Goal: Information Seeking & Learning: Learn about a topic

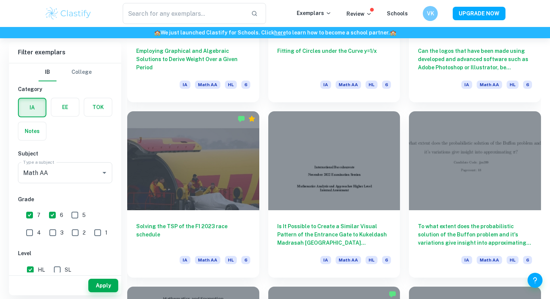
scroll to position [838, 0]
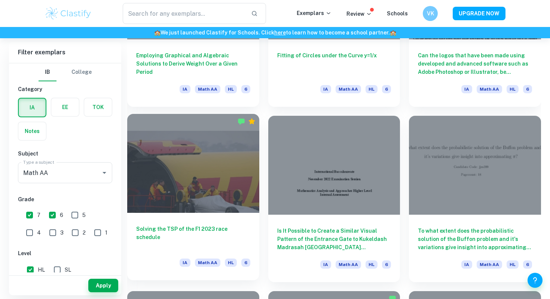
click at [200, 176] on div at bounding box center [193, 163] width 132 height 99
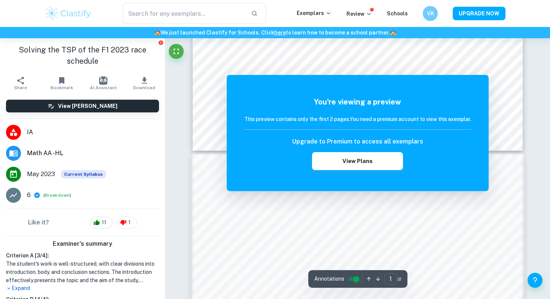
scroll to position [362, 0]
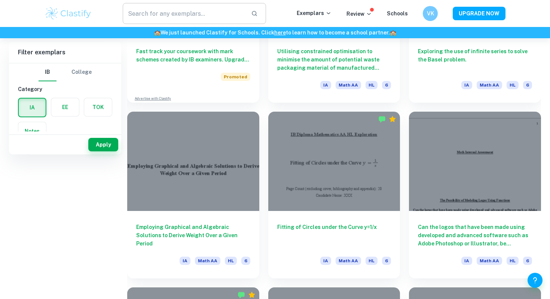
scroll to position [54, 0]
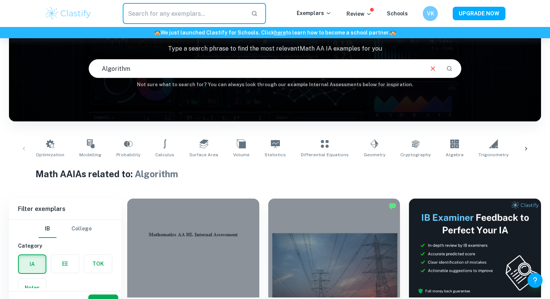
click at [170, 10] on input "text" at bounding box center [184, 13] width 122 height 21
click at [164, 65] on input "Algorithm" at bounding box center [255, 68] width 333 height 21
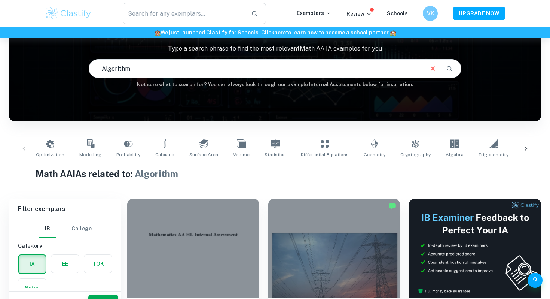
click at [103, 68] on input "Algorithm" at bounding box center [255, 68] width 333 height 21
type input "Dijikstra Algorithm"
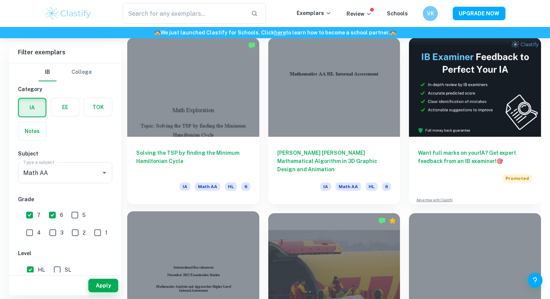
scroll to position [205, 0]
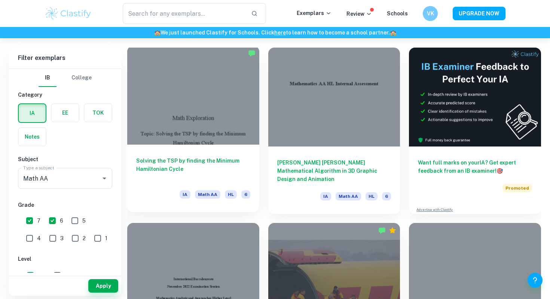
click at [223, 169] on h6 "Solving the TSP by finding the Minimum Hamiltonian Cycle" at bounding box center [193, 168] width 114 height 25
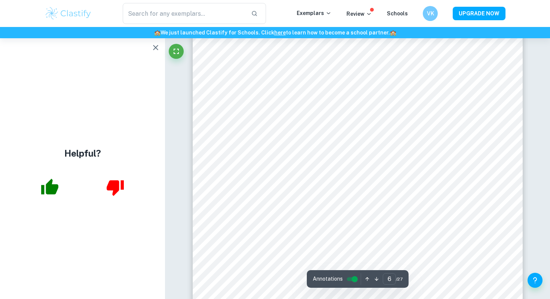
scroll to position [2395, 0]
click at [154, 45] on icon "button" at bounding box center [155, 47] width 9 height 9
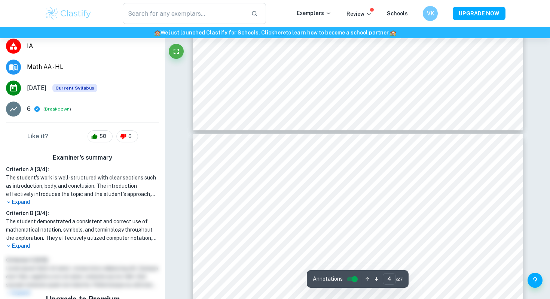
scroll to position [1327, 0]
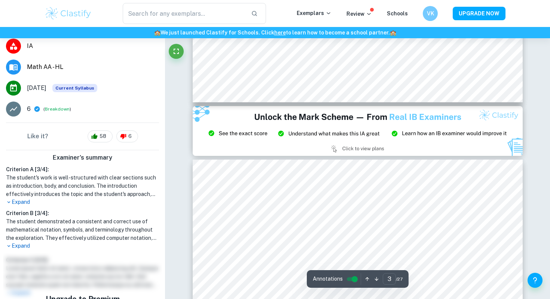
type input "2"
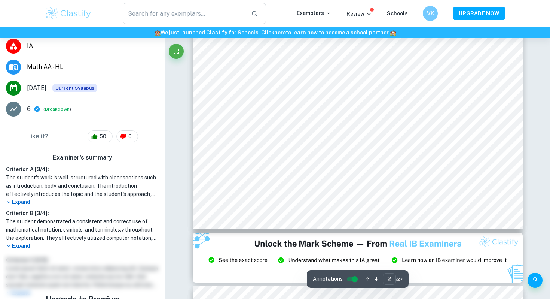
scroll to position [689, 0]
